Goal: Communication & Community: Answer question/provide support

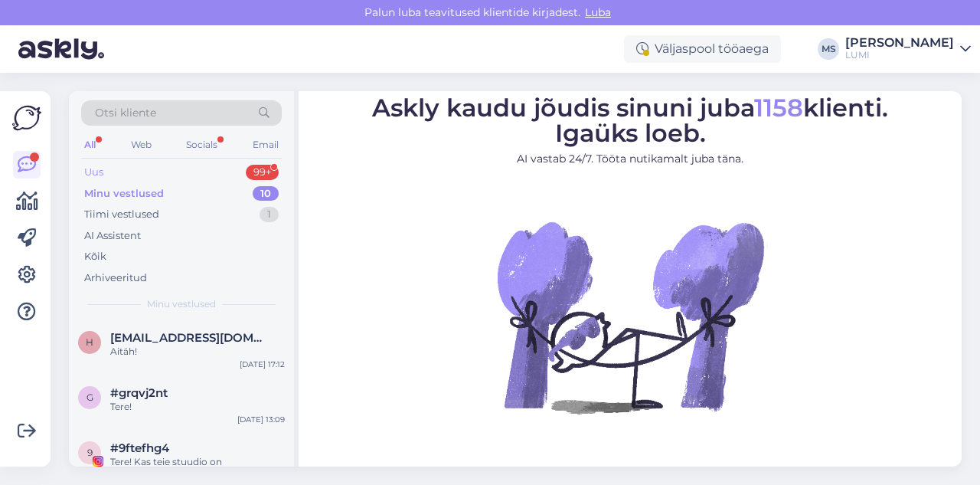
click at [133, 172] on div "Uus 99+" at bounding box center [181, 172] width 201 height 21
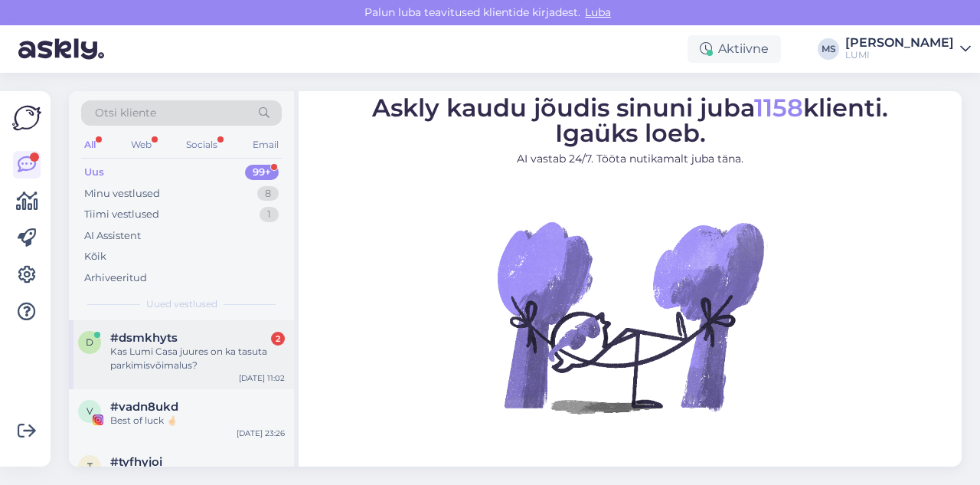
click at [224, 330] on div "d #dsmkhyts 2 Kas Lumi Casa juures on ka tasuta parkimisvõimalus? [DATE] 11:02" at bounding box center [181, 354] width 225 height 69
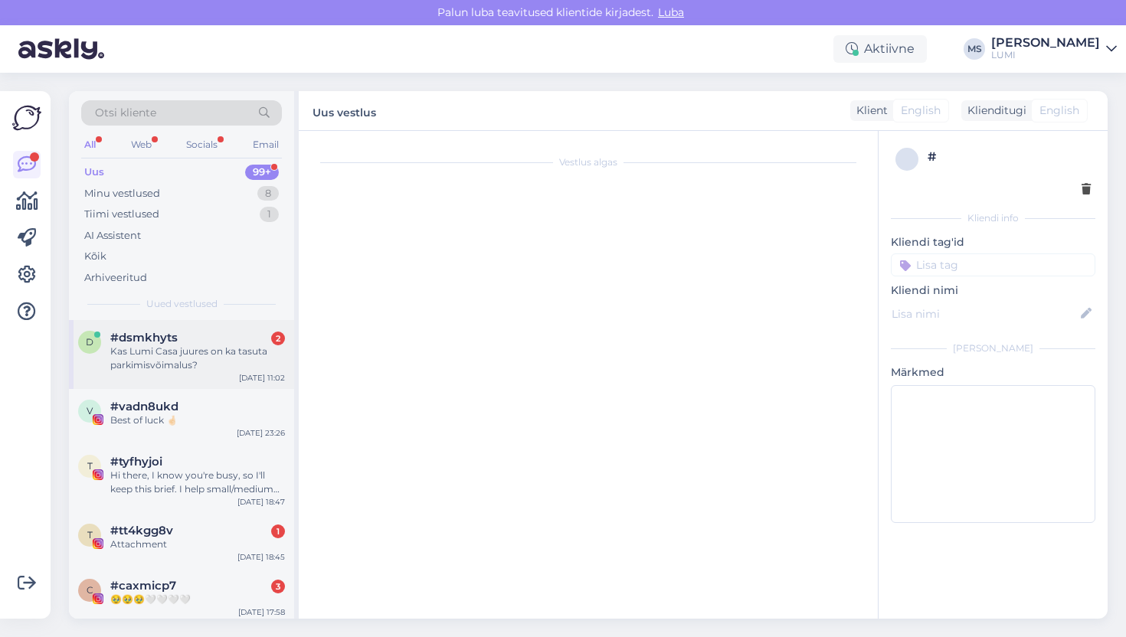
click at [204, 371] on div "Kas Lumi Casa juures on ka tasuta parkimisvõimalus?" at bounding box center [197, 359] width 175 height 28
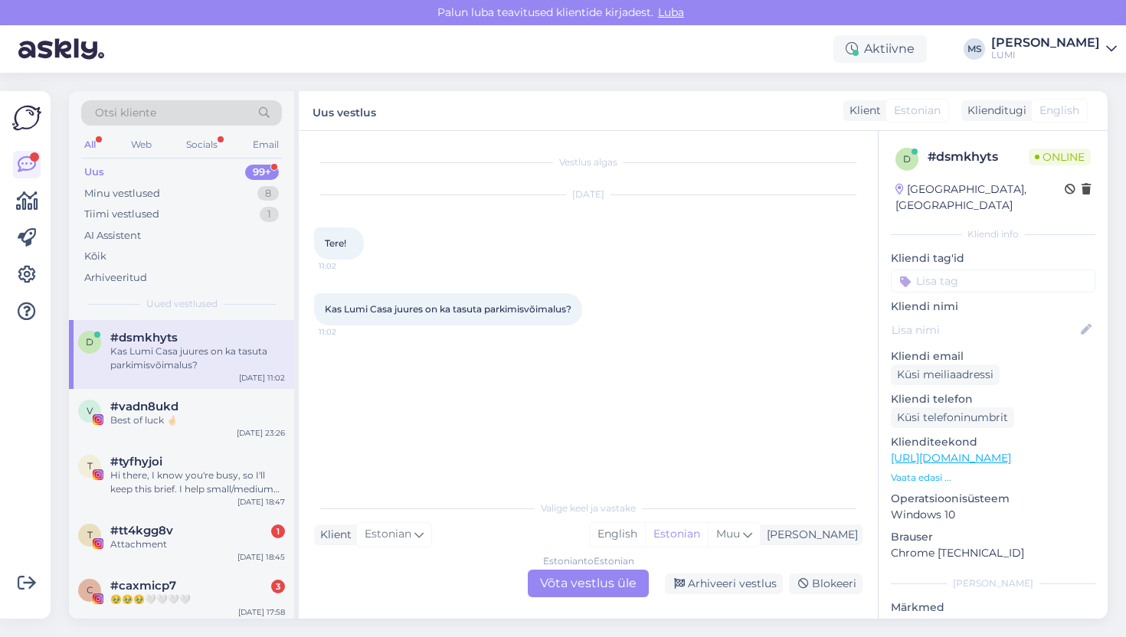
click at [565, 484] on div "Estonian to Estonian Võta vestlus üle" at bounding box center [588, 584] width 121 height 28
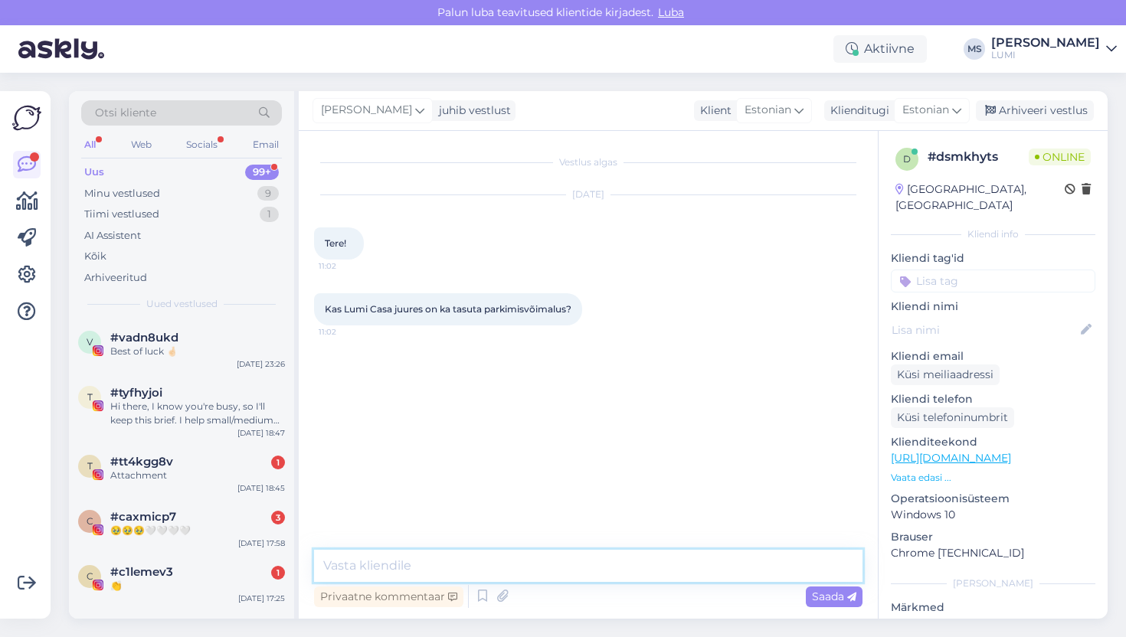
click at [561, 484] on textarea at bounding box center [588, 566] width 548 height 32
type textarea "Tere, jah, tulete poodi sisse ja skaneerite QR koodi, millega saate 2h tasuta"
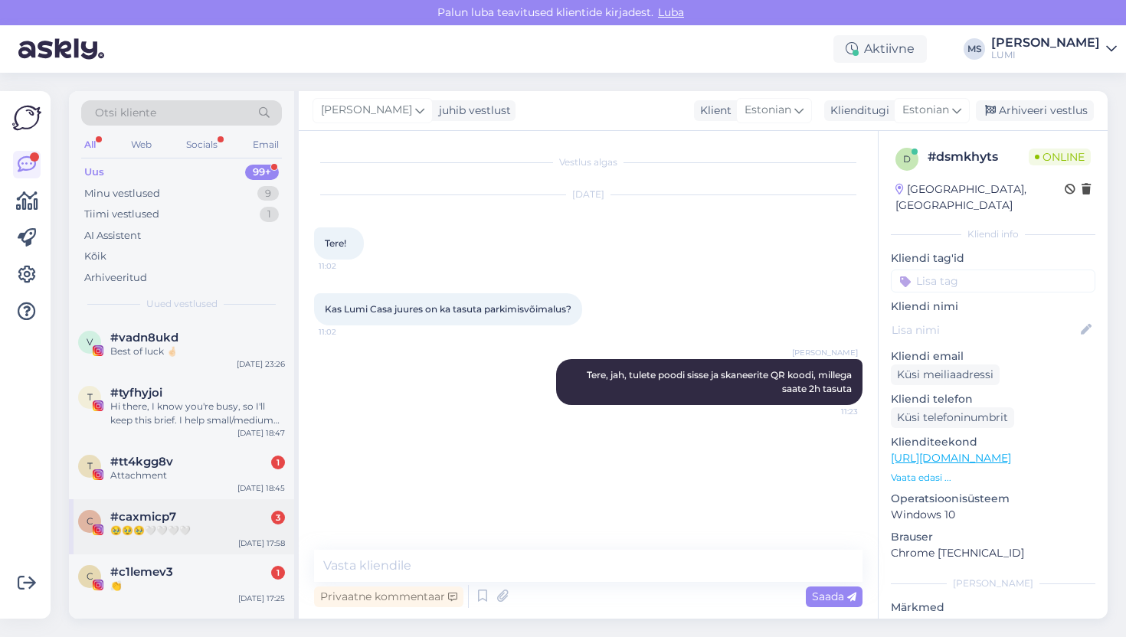
click at [204, 484] on div "🥹🥹🥹🤍🤍🤍🤍" at bounding box center [197, 531] width 175 height 14
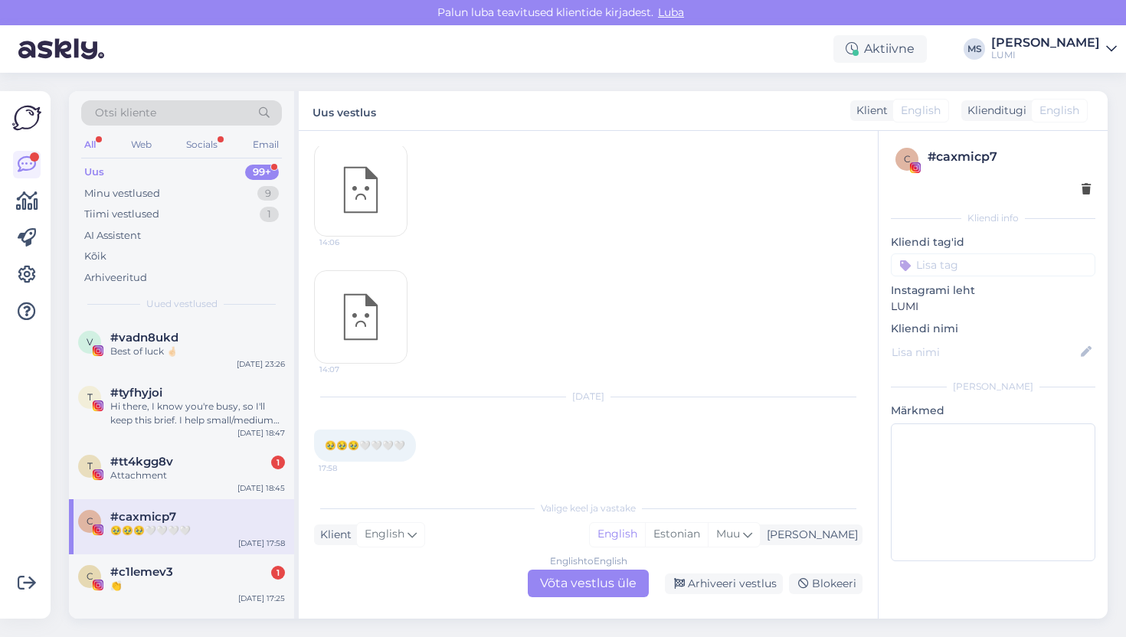
scroll to position [72, 0]
click at [163, 185] on div "Minu vestlused 9" at bounding box center [181, 193] width 201 height 21
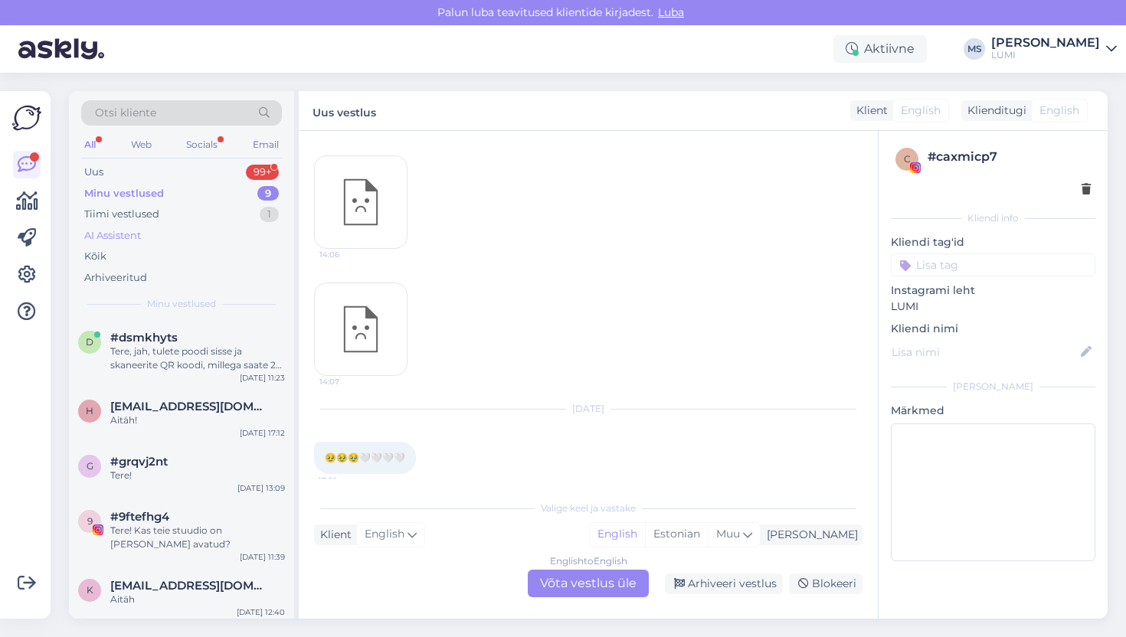
click at [143, 233] on div "AI Assistent" at bounding box center [181, 235] width 201 height 21
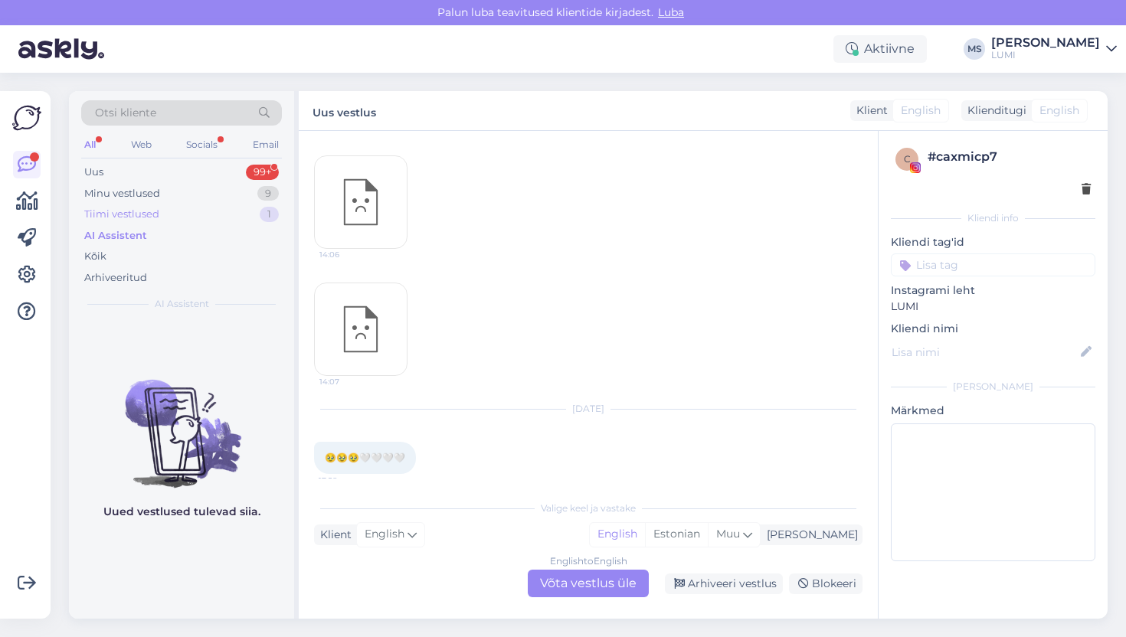
click at [149, 214] on div "Tiimi vestlused" at bounding box center [121, 214] width 75 height 15
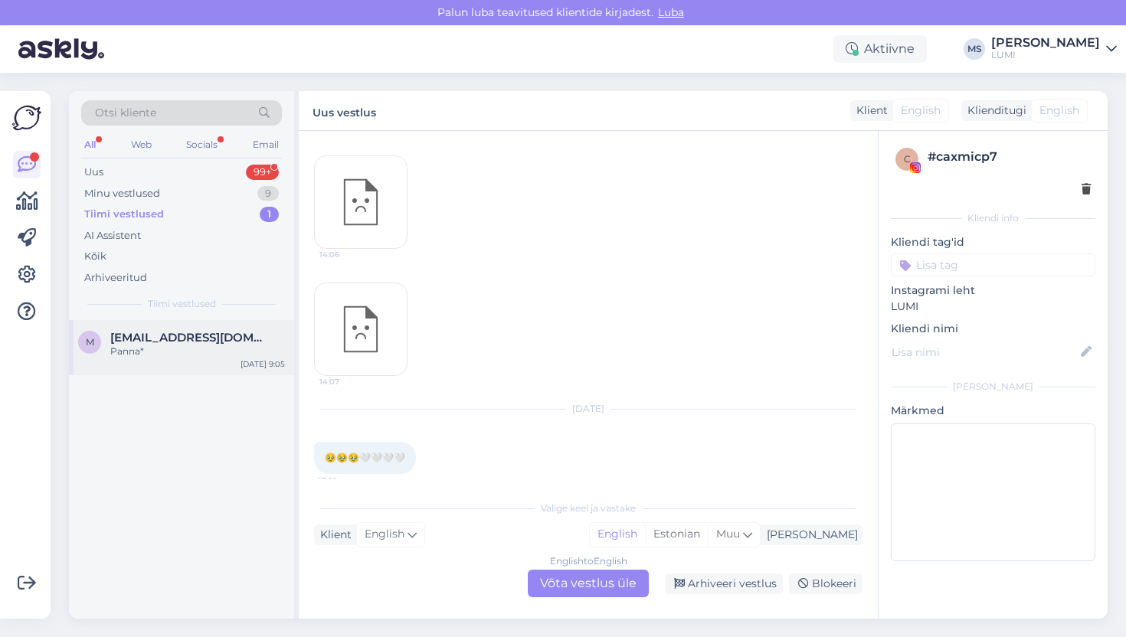
click at [198, 366] on div "M [EMAIL_ADDRESS][DOMAIN_NAME] Panna* [DATE] 9:05" at bounding box center [181, 347] width 225 height 55
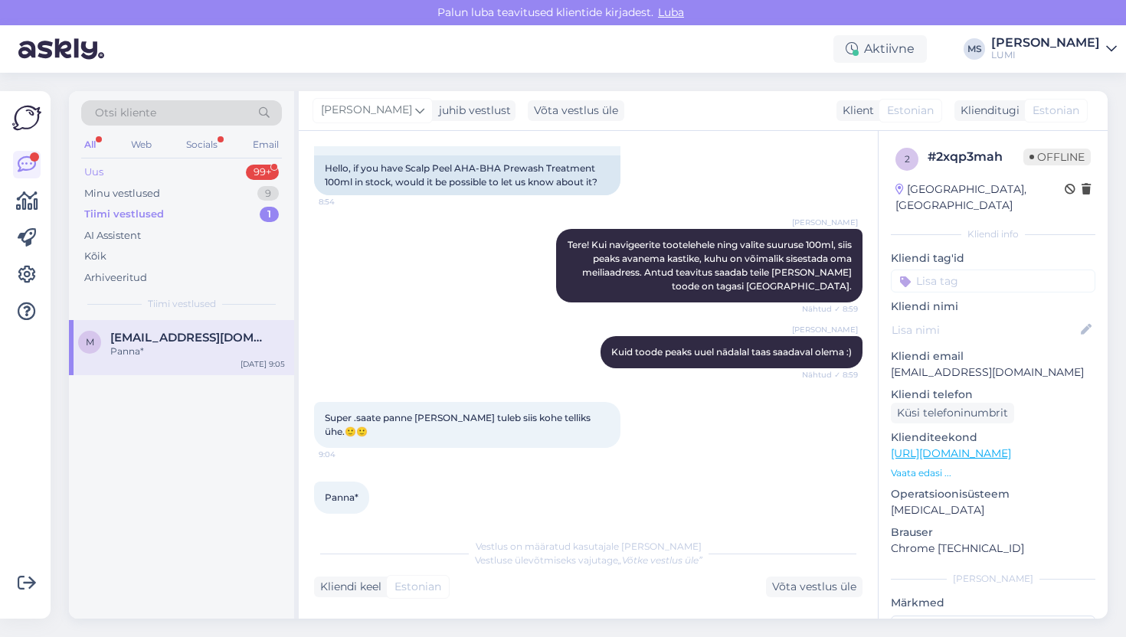
click at [141, 167] on div "Uus 99+" at bounding box center [181, 172] width 201 height 21
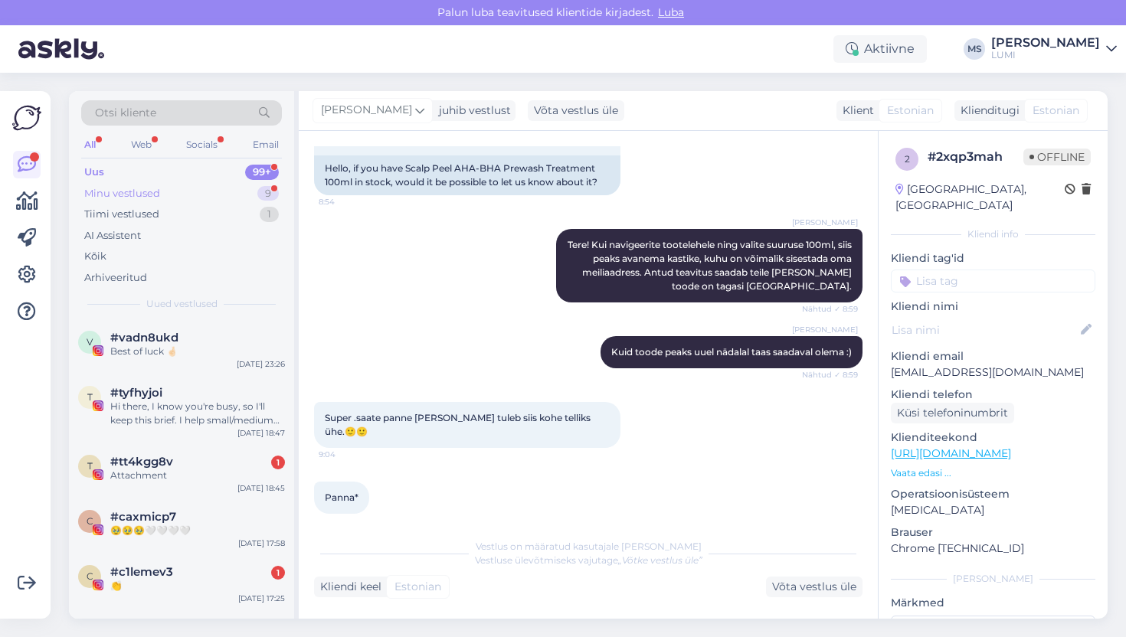
click at [191, 185] on div "Minu vestlused 9" at bounding box center [181, 193] width 201 height 21
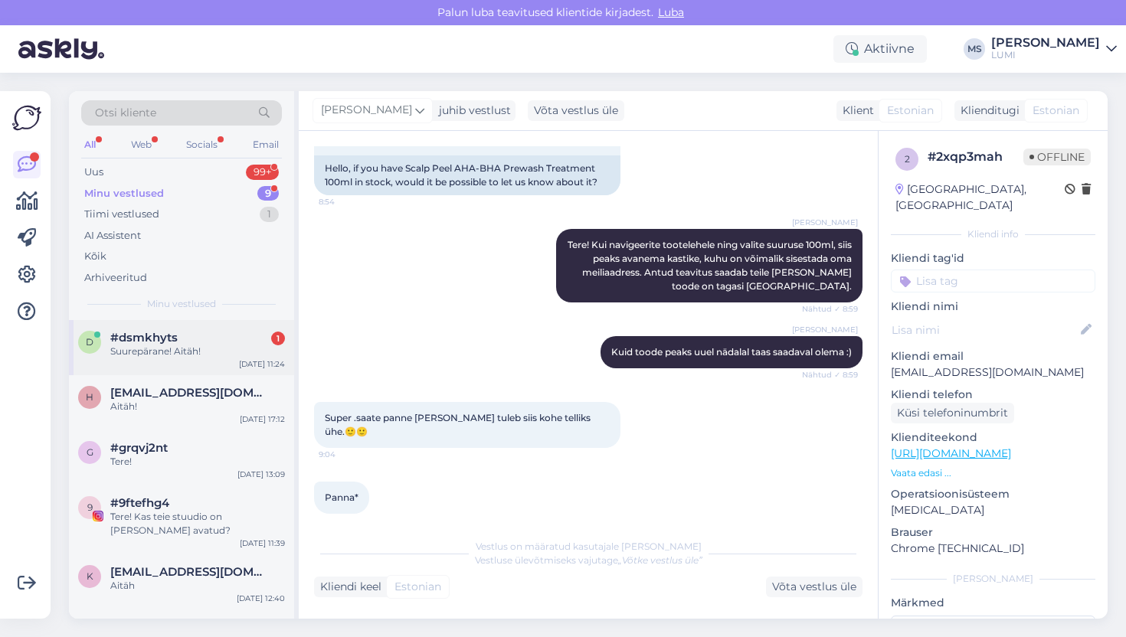
click at [208, 345] on div "Suurepärane! Aitäh!" at bounding box center [197, 352] width 175 height 14
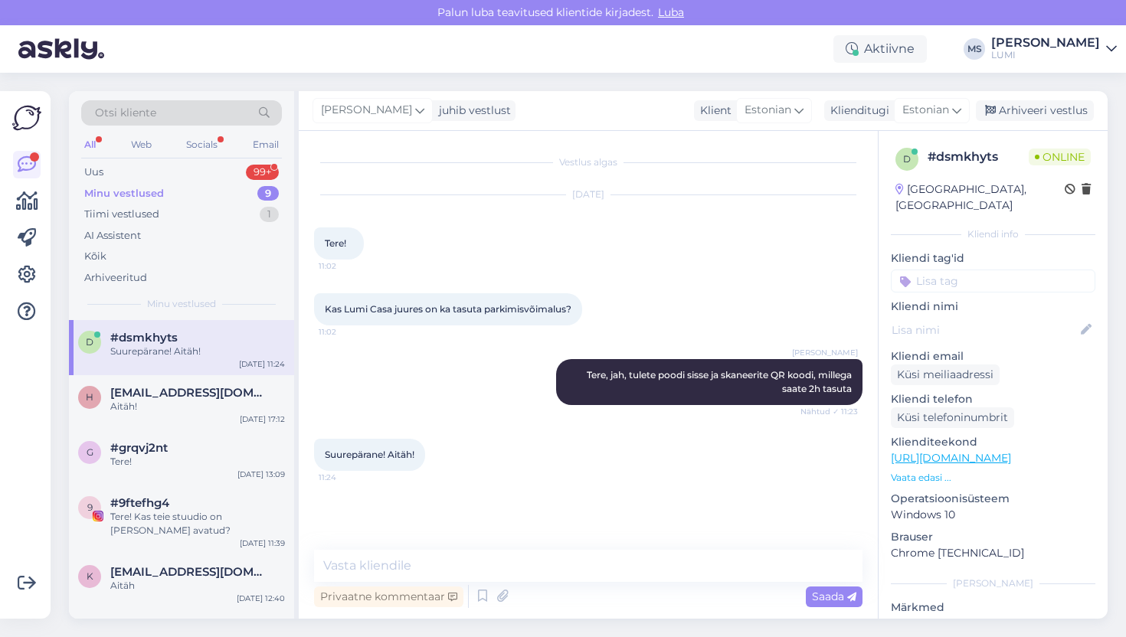
scroll to position [0, 0]
click at [96, 169] on div "Uus" at bounding box center [93, 172] width 19 height 15
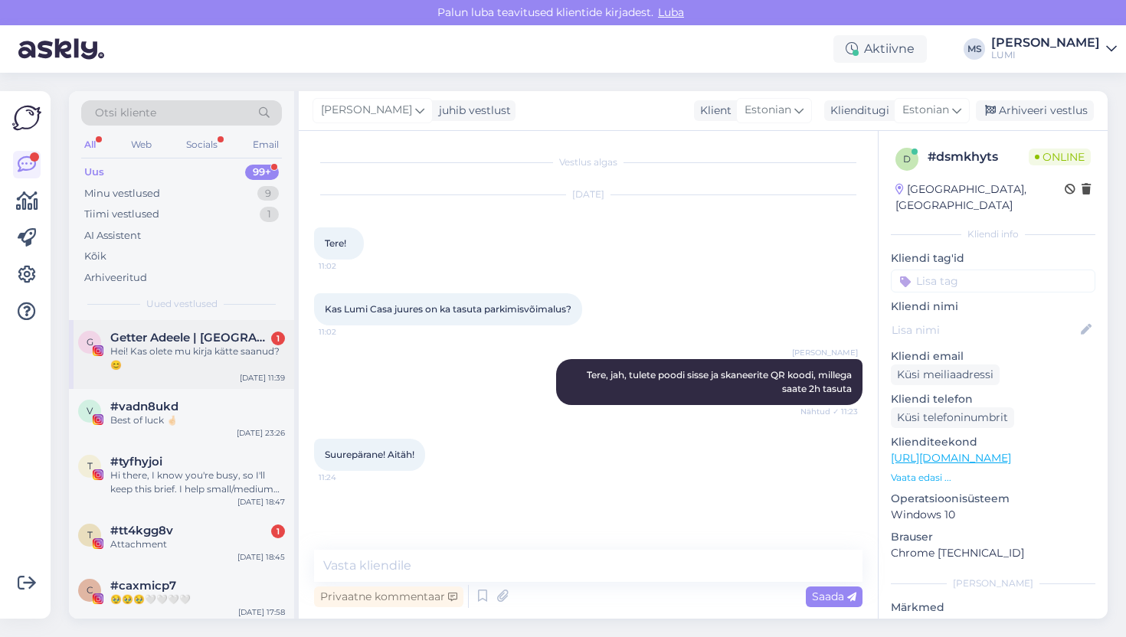
click at [202, 358] on div "Hei! Kas olete mu kirja kätte saanud?😊" at bounding box center [197, 359] width 175 height 28
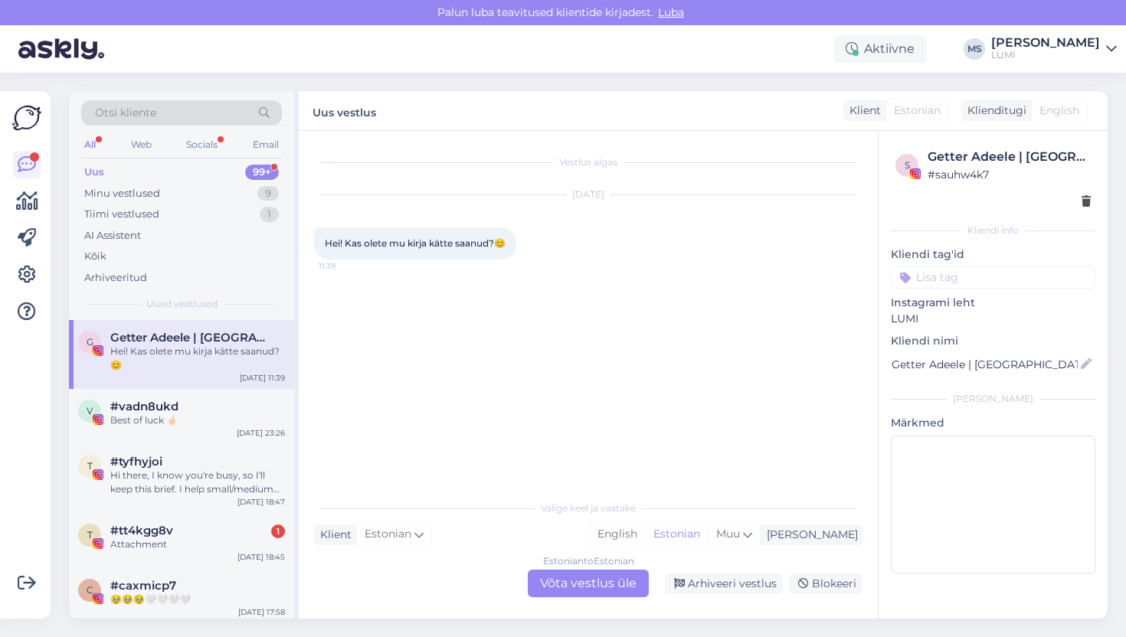
click at [577, 484] on div "Estonian to Estonian Võta vestlus üle" at bounding box center [588, 584] width 121 height 28
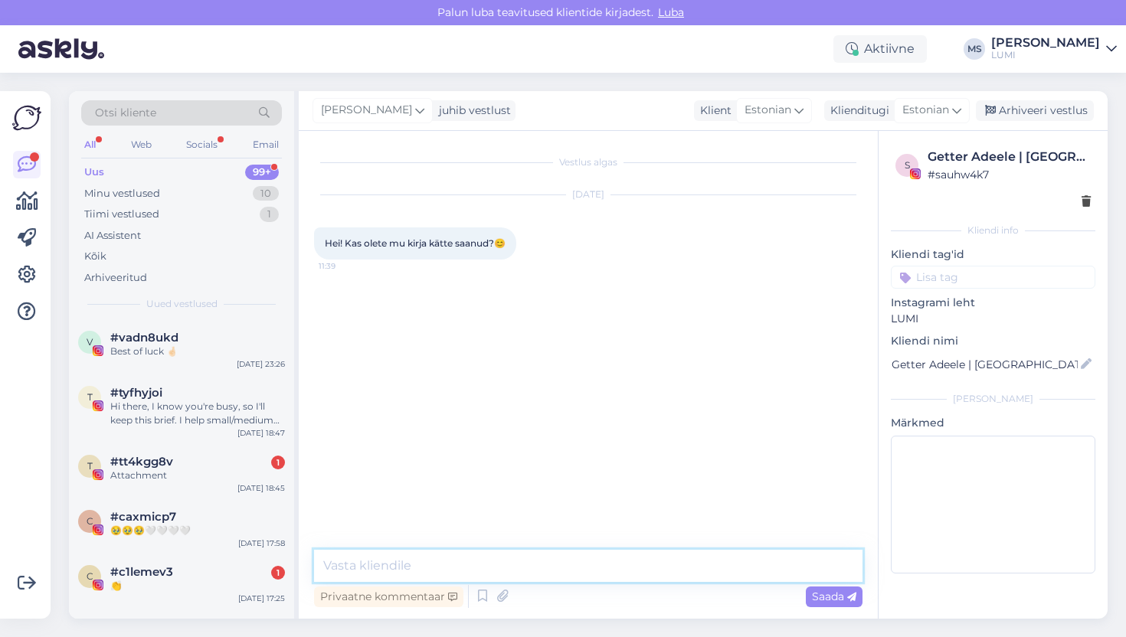
click at [584, 484] on textarea at bounding box center [588, 566] width 548 height 32
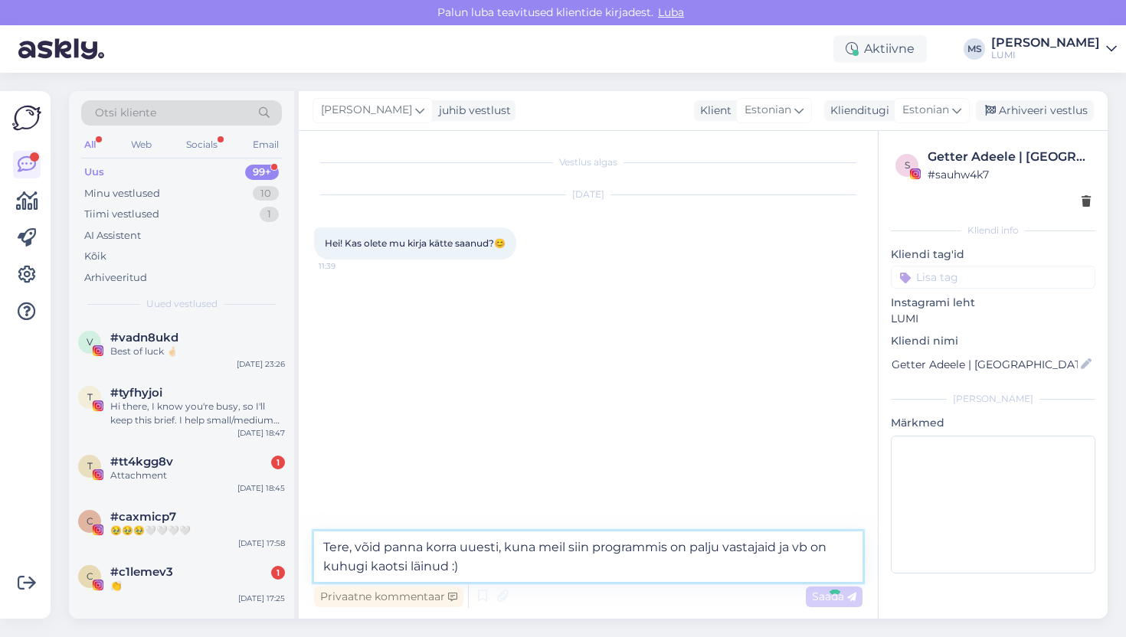
type textarea "Tere, võid panna korra uuesti, kuna meil siin programmis on palju vastajaid ja …"
